Goal: Task Accomplishment & Management: Manage account settings

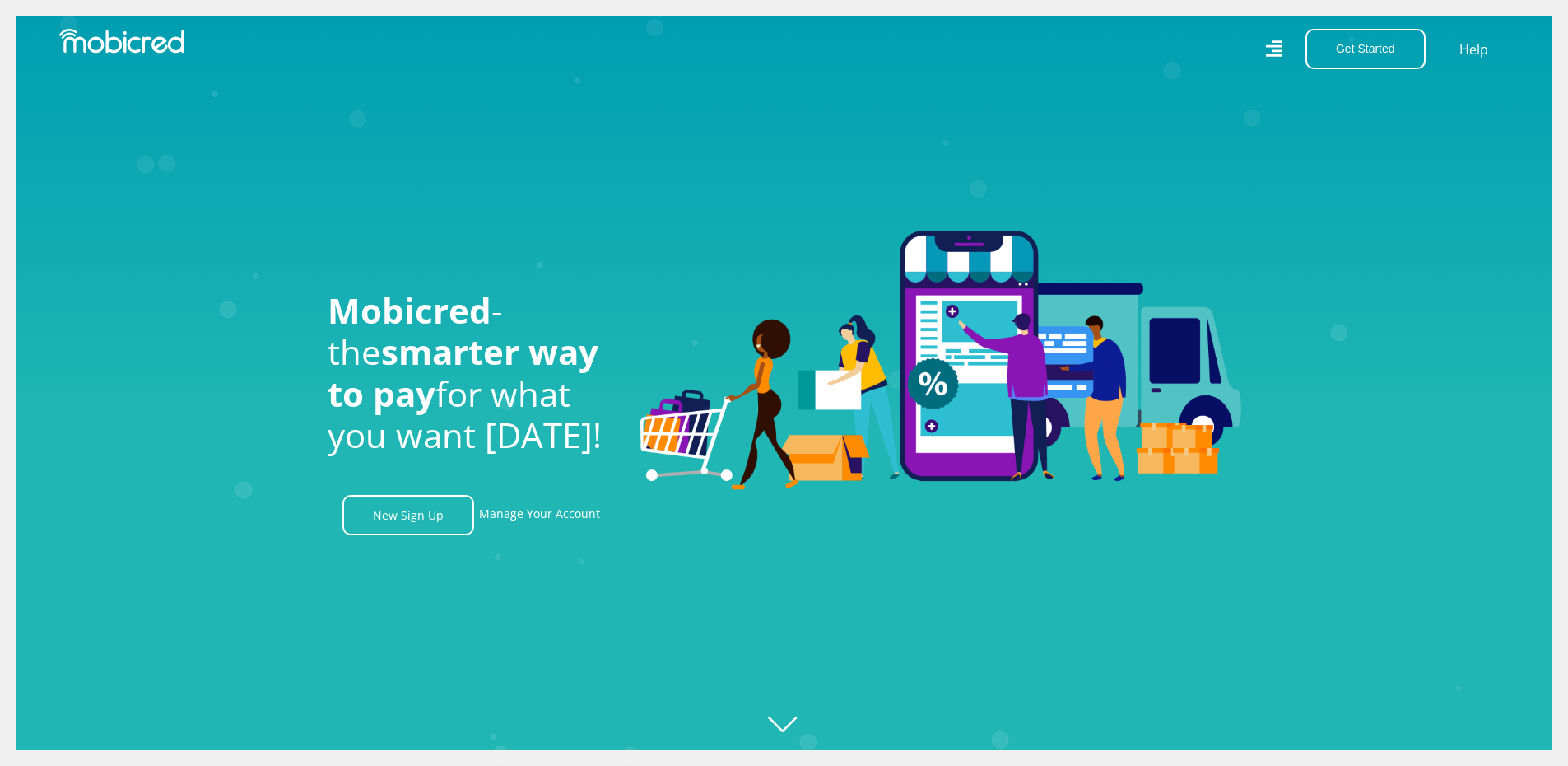
scroll to position [0, 2111]
click at [534, 519] on link "Manage Your Account" at bounding box center [539, 515] width 121 height 40
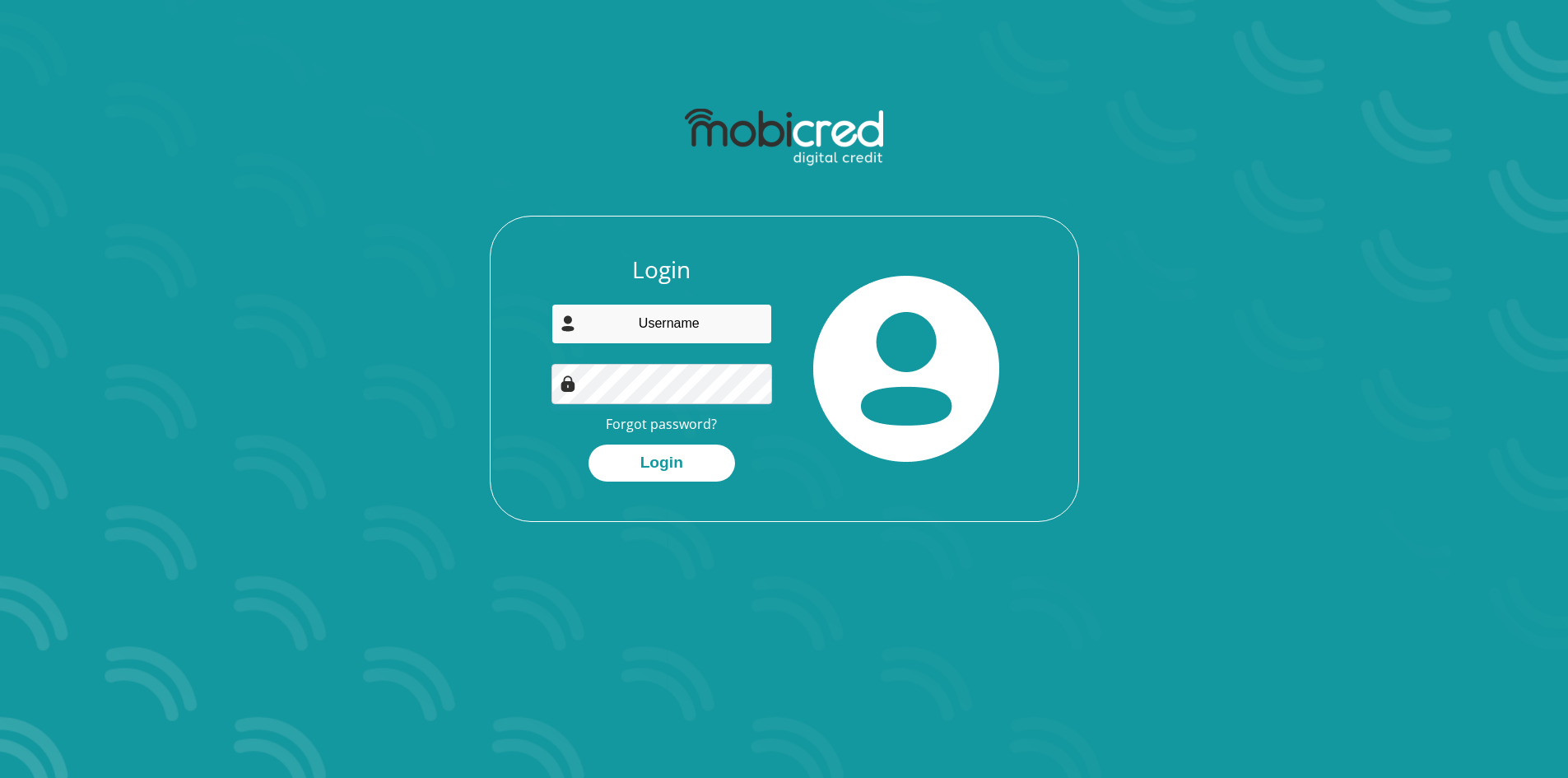
click at [686, 310] on input "email" at bounding box center [662, 324] width 221 height 40
type input "tawarima35@gmail.com"
click at [651, 459] on button "Login" at bounding box center [661, 463] width 146 height 37
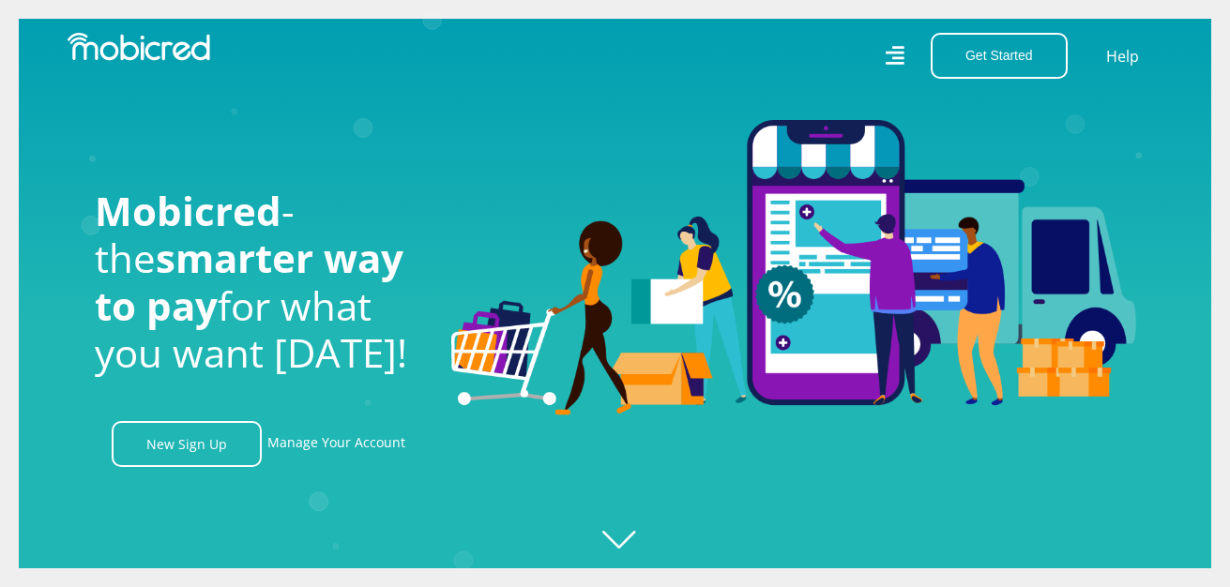
scroll to position [0, 1070]
